Goal: Find specific page/section: Find specific page/section

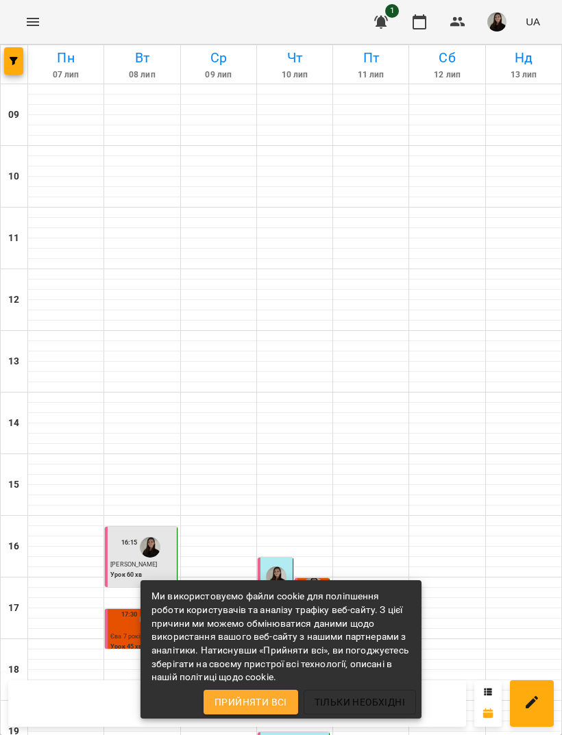
click at [264, 697] on span "Прийняти всі" at bounding box center [251, 702] width 73 height 16
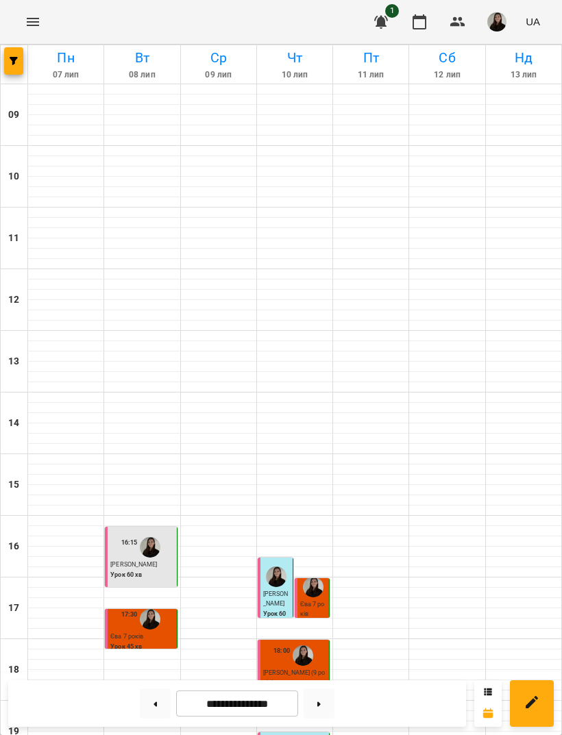
scroll to position [150, 0]
click at [380, 20] on icon "button" at bounding box center [381, 22] width 14 height 13
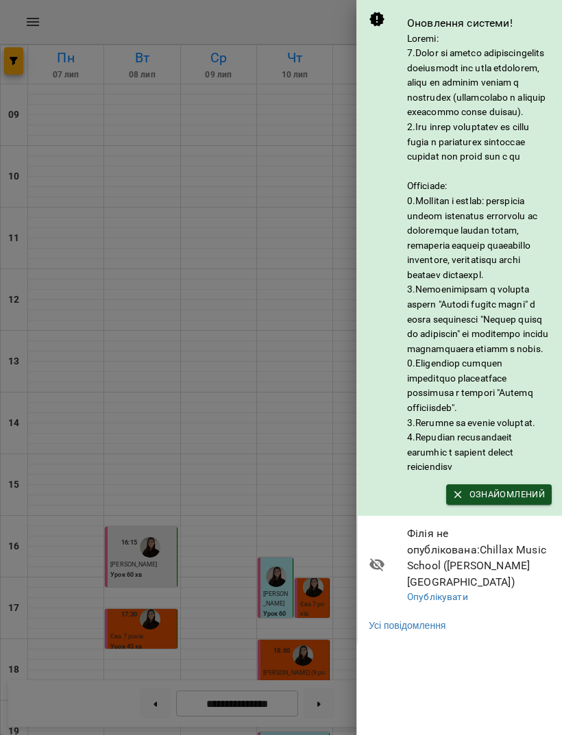
click at [510, 505] on button "Ознайомлений" at bounding box center [499, 495] width 106 height 21
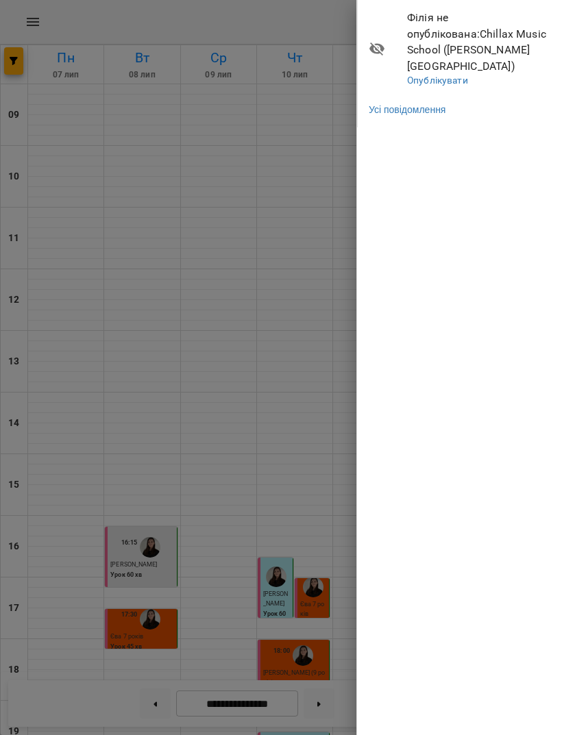
click at [308, 157] on div at bounding box center [281, 367] width 562 height 735
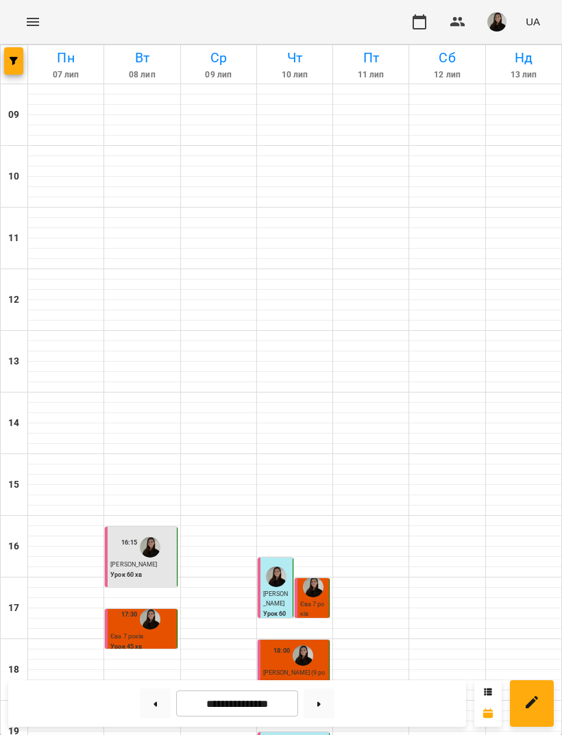
click at [418, 25] on icon "button" at bounding box center [419, 22] width 16 height 16
click at [322, 707] on button at bounding box center [319, 704] width 31 height 30
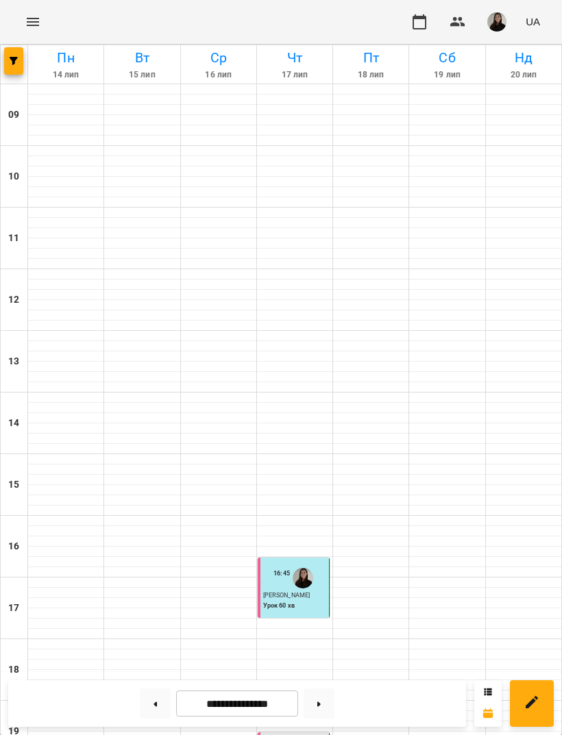
click at [322, 704] on button at bounding box center [319, 704] width 31 height 30
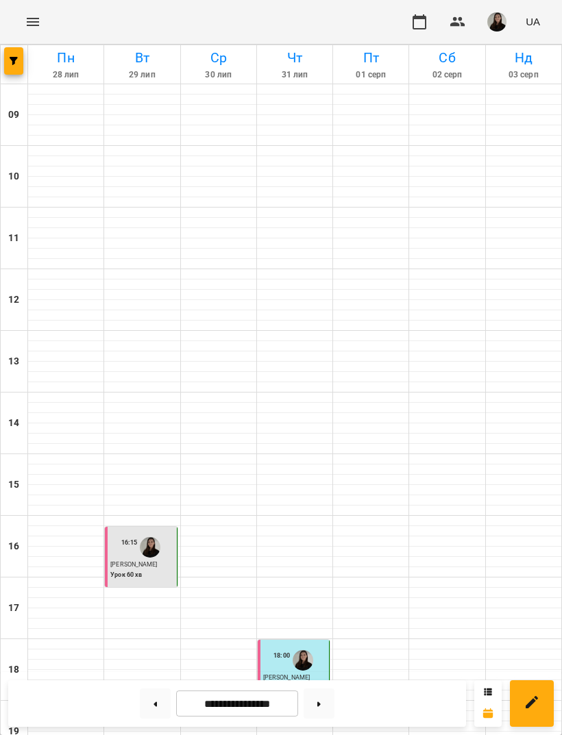
click at [319, 703] on icon at bounding box center [318, 704] width 3 height 5
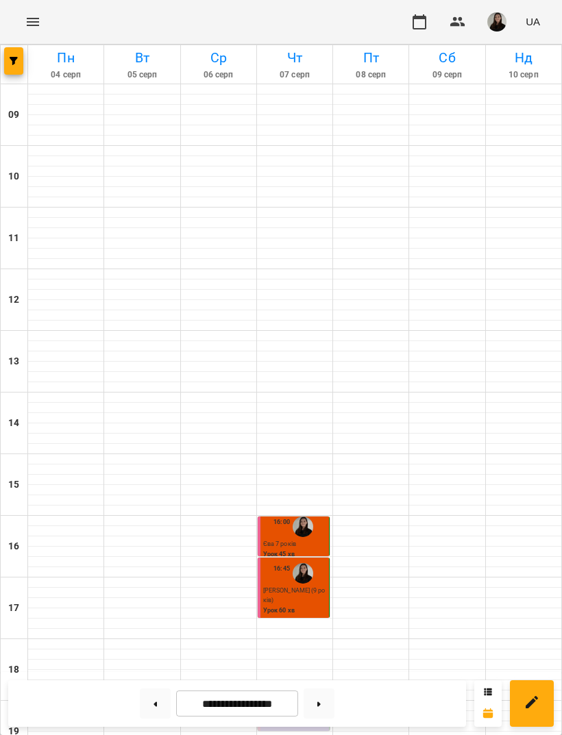
click at [322, 703] on button at bounding box center [319, 704] width 31 height 30
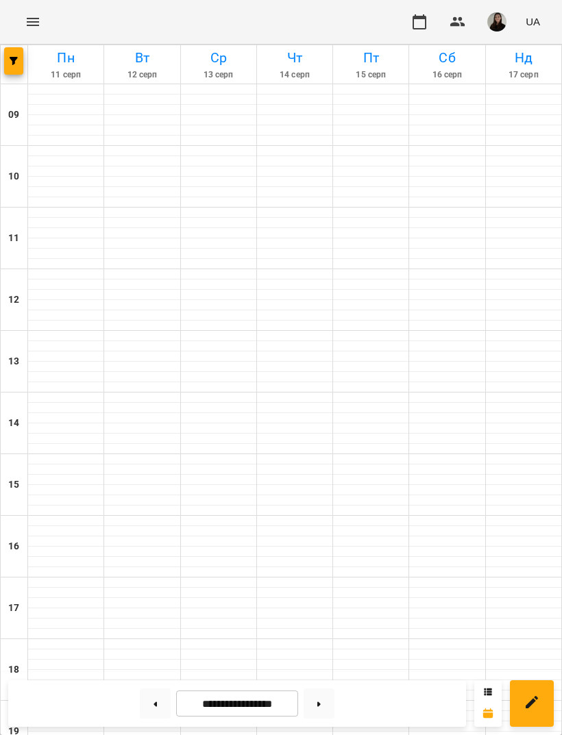
click at [321, 703] on icon at bounding box center [318, 704] width 3 height 5
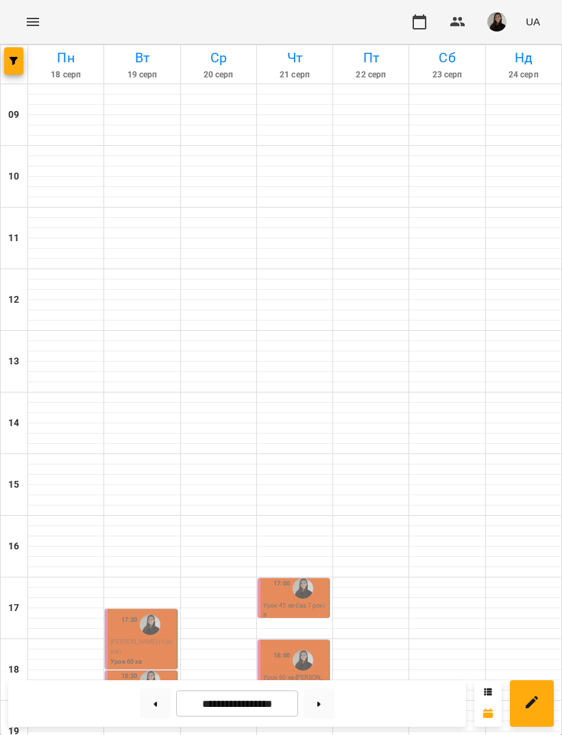
click at [320, 702] on button at bounding box center [319, 704] width 31 height 30
click at [158, 697] on button at bounding box center [155, 704] width 31 height 30
type input "**********"
click at [38, 28] on icon "Menu" at bounding box center [33, 22] width 16 height 16
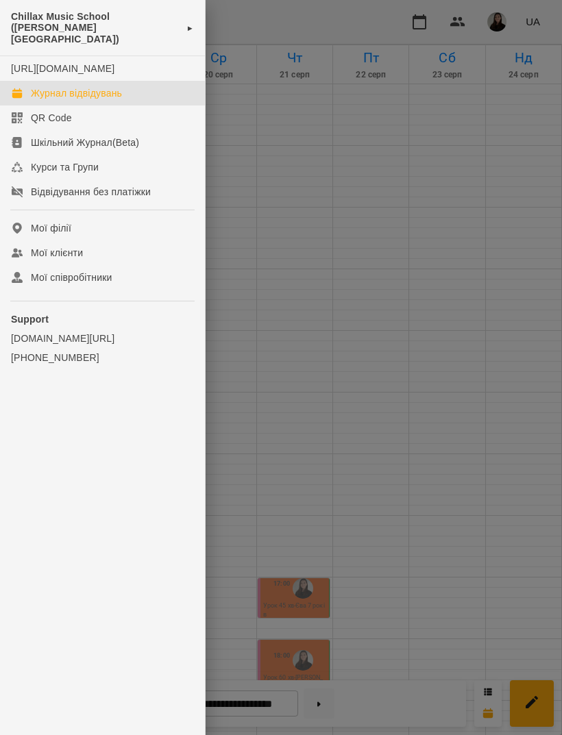
click at [94, 228] on link "Мої філії" at bounding box center [102, 228] width 205 height 25
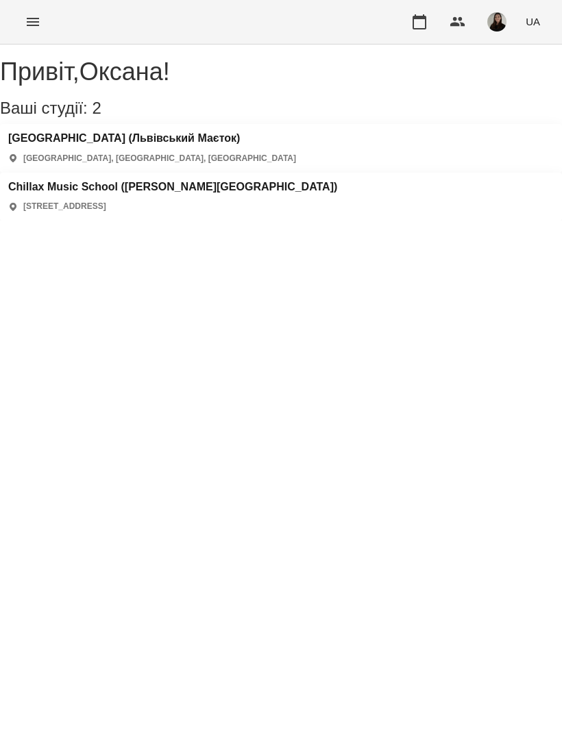
click at [248, 149] on div "[GEOGRAPHIC_DATA] ([GEOGRAPHIC_DATA]) [GEOGRAPHIC_DATA], [GEOGRAPHIC_DATA], [GE…" at bounding box center [281, 148] width 562 height 49
click at [221, 145] on h3 "[GEOGRAPHIC_DATA] (Львівський Маєток)" at bounding box center [152, 138] width 288 height 12
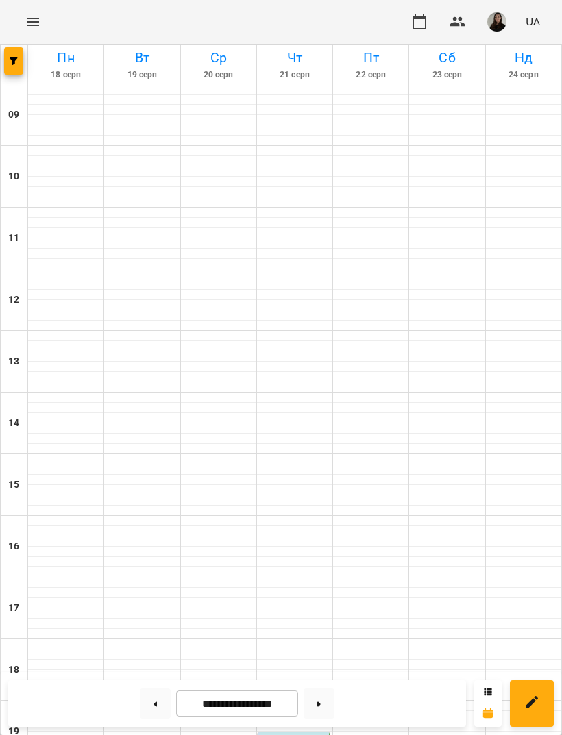
scroll to position [212, 0]
click at [321, 701] on button at bounding box center [319, 704] width 31 height 30
type input "**********"
